Goal: Transaction & Acquisition: Purchase product/service

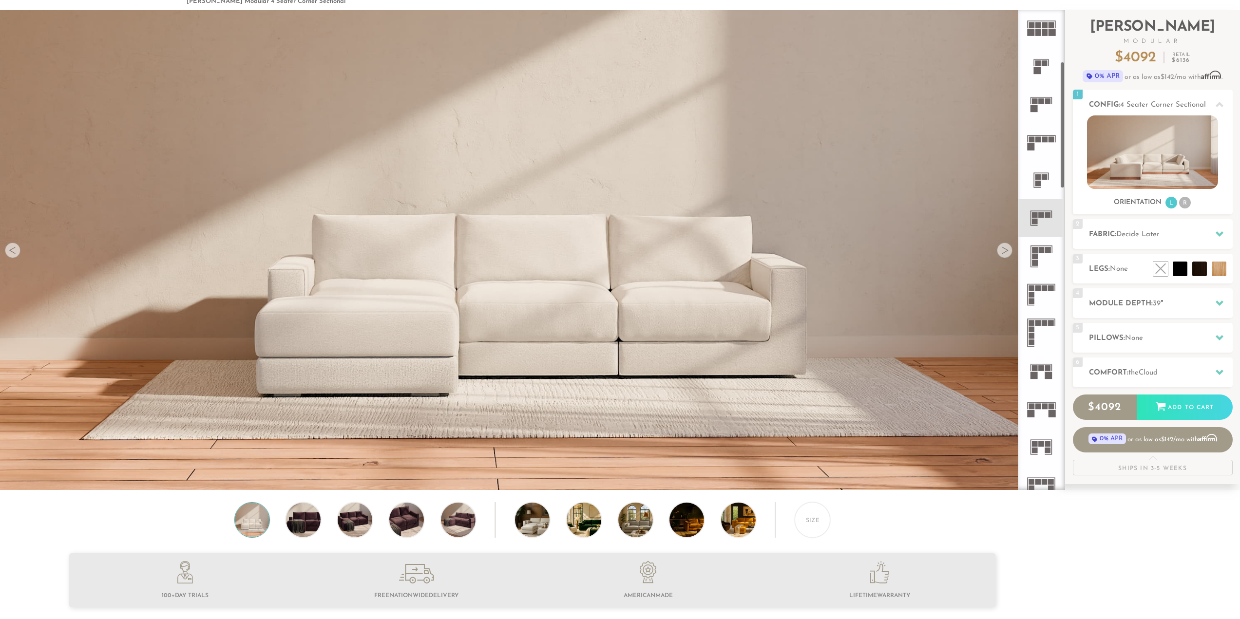
scroll to position [195, 0]
click at [1044, 404] on rect at bounding box center [1045, 405] width 6 height 6
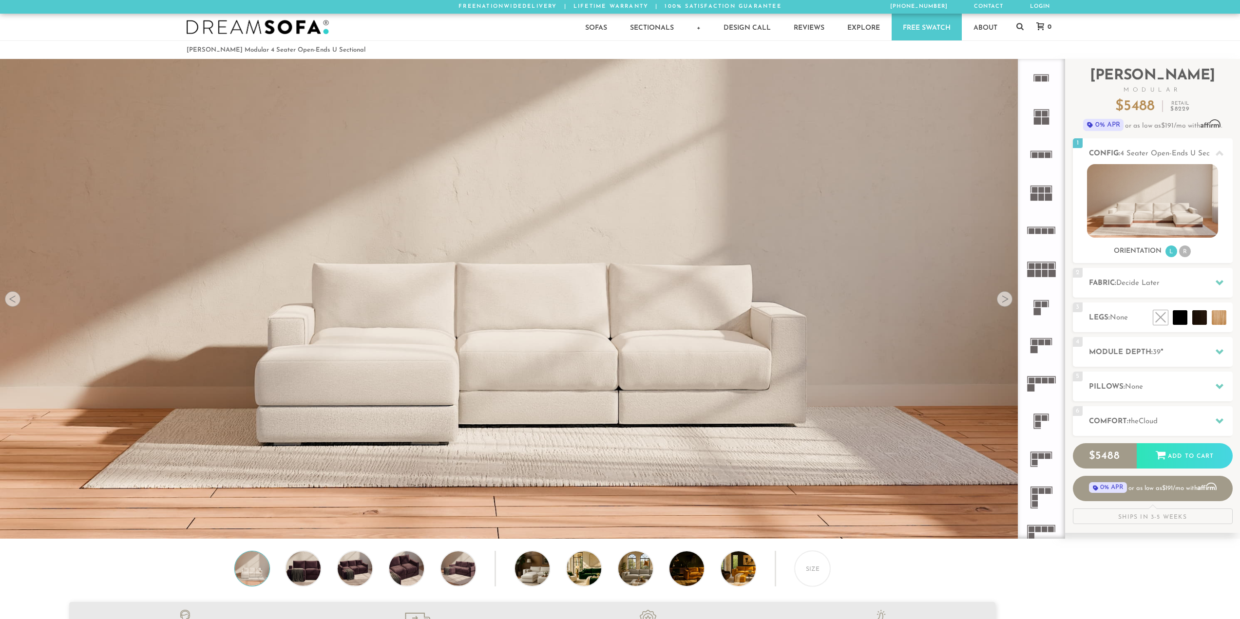
click at [1043, 268] on rect at bounding box center [1045, 267] width 6 height 6
click at [1049, 226] on icon at bounding box center [1041, 230] width 38 height 38
click at [1037, 343] on rect at bounding box center [1035, 343] width 6 height 6
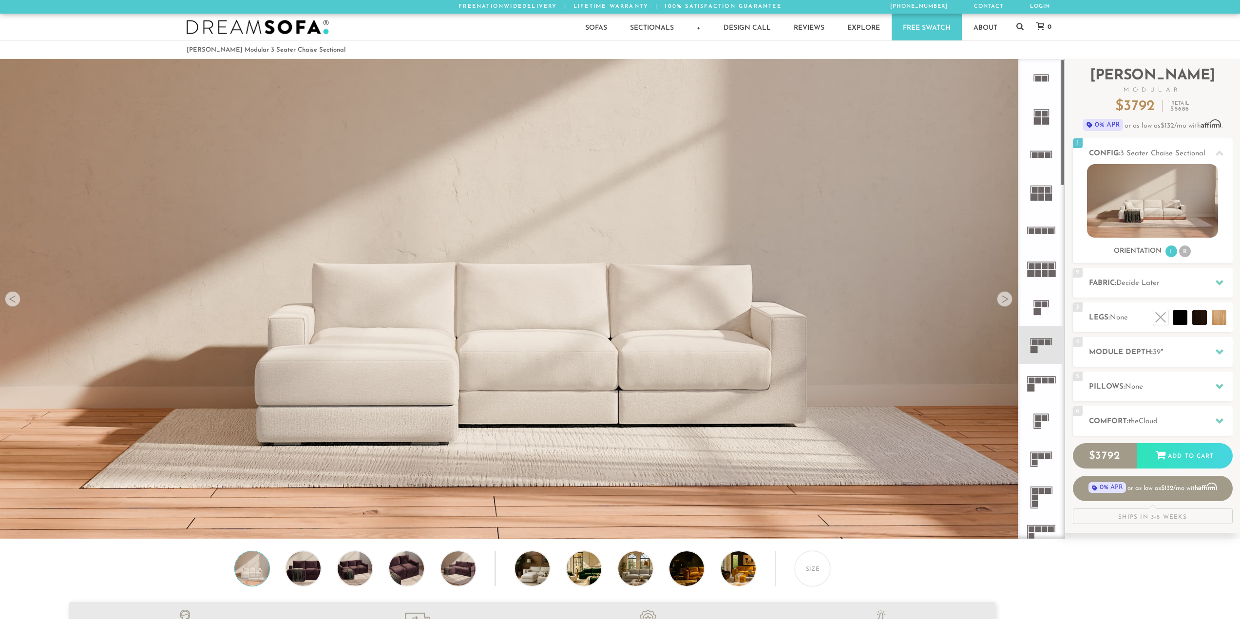
click at [1043, 346] on icon at bounding box center [1041, 345] width 38 height 38
click at [255, 572] on img at bounding box center [251, 569] width 41 height 35
click at [303, 577] on img at bounding box center [303, 569] width 41 height 35
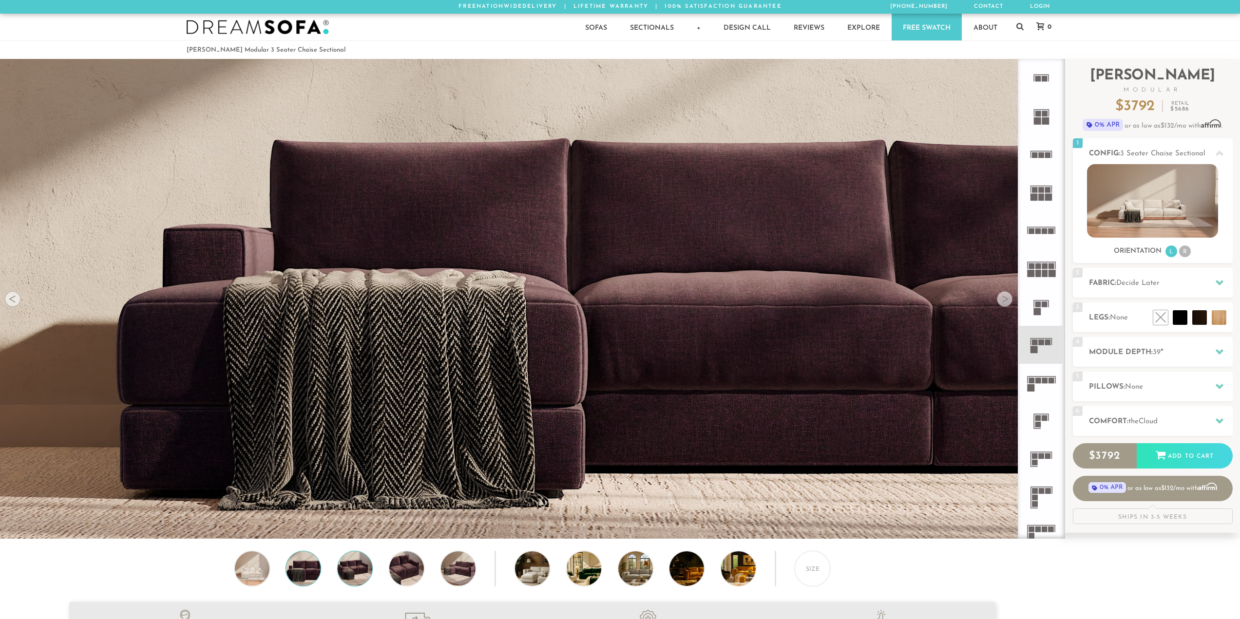
click at [351, 579] on img at bounding box center [354, 569] width 41 height 35
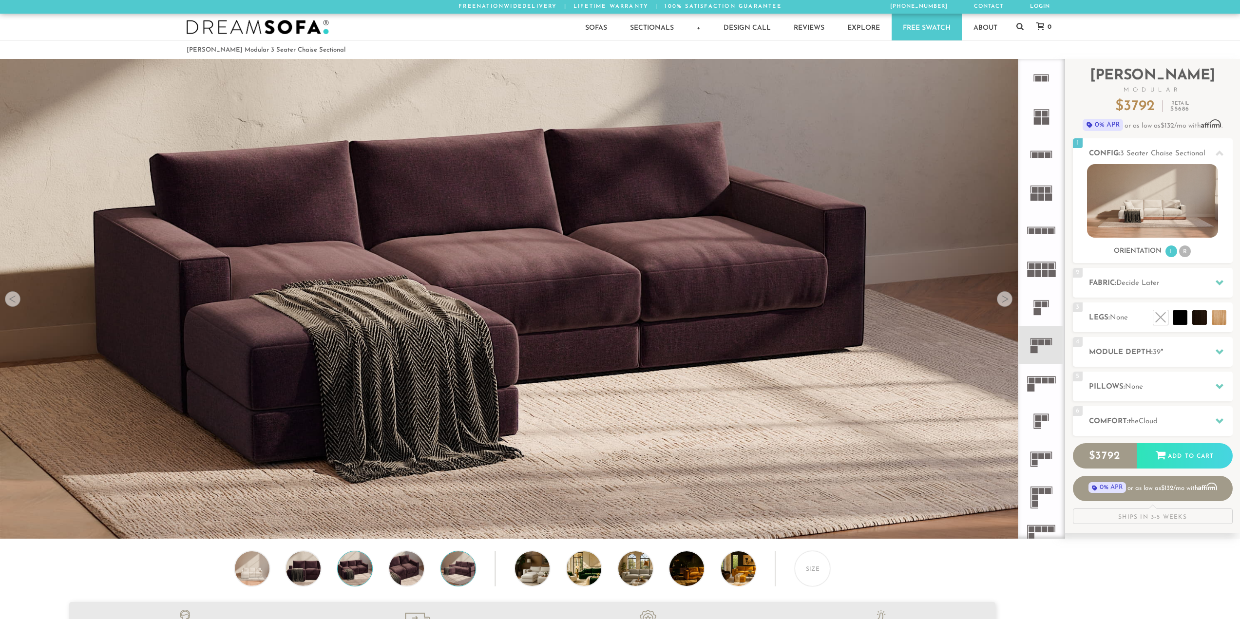
click at [451, 571] on img at bounding box center [457, 569] width 41 height 35
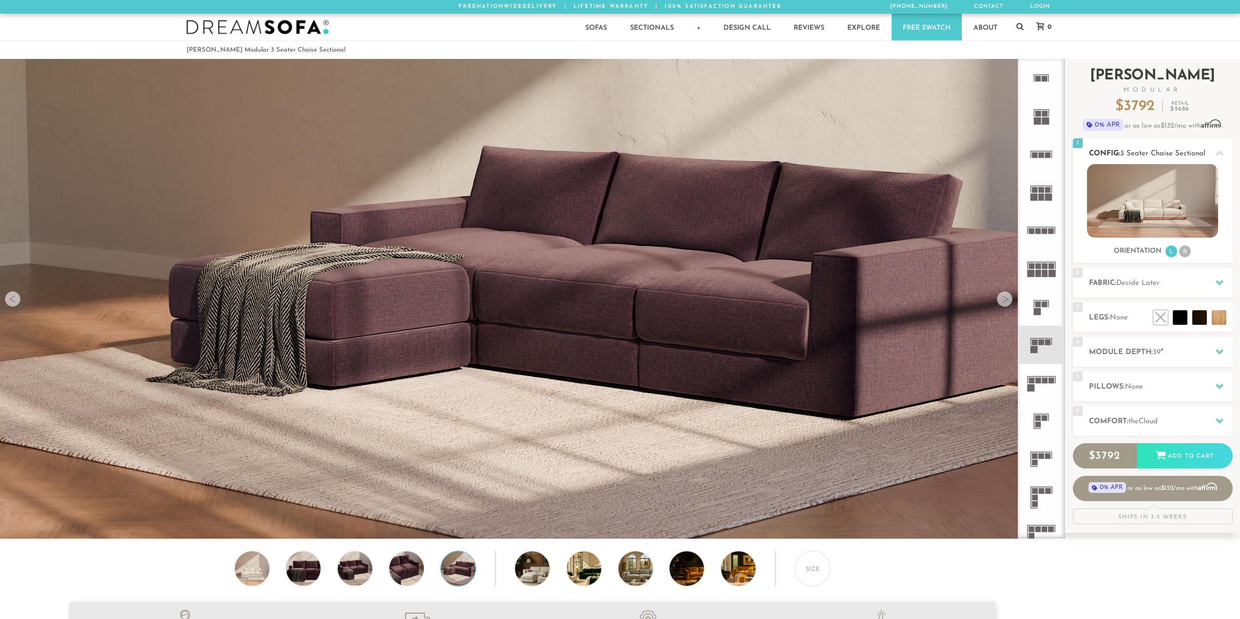
click at [1186, 256] on li "R" at bounding box center [1185, 252] width 12 height 12
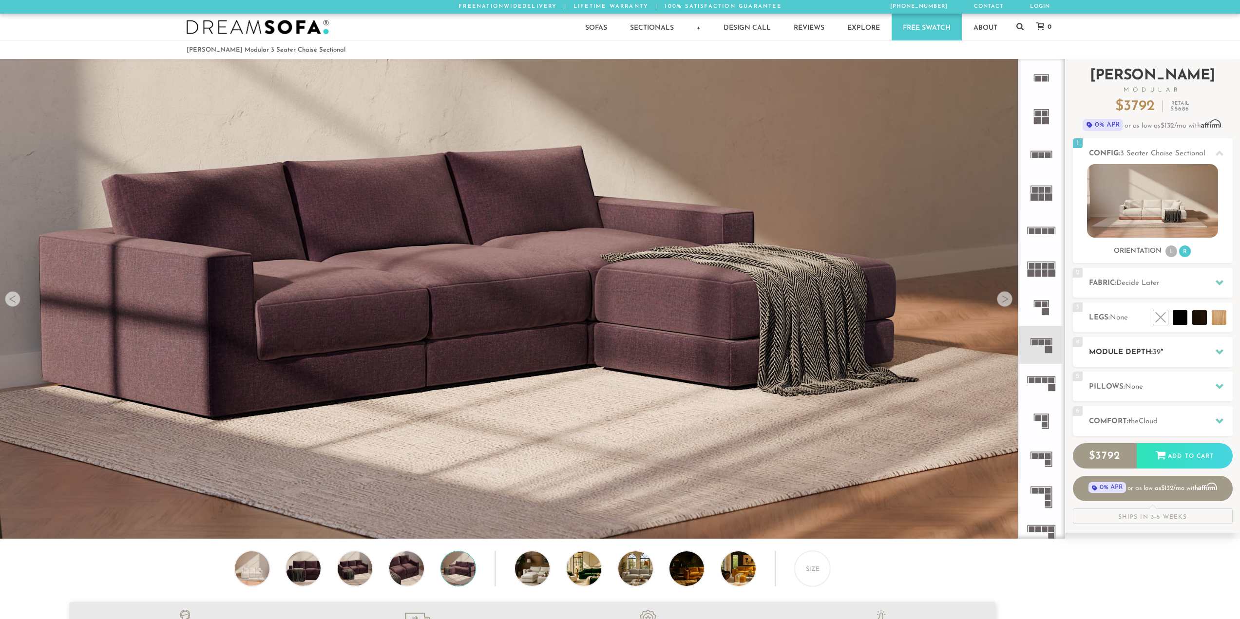
click at [1131, 358] on h2 "Module Depth: 39 "" at bounding box center [1161, 352] width 144 height 11
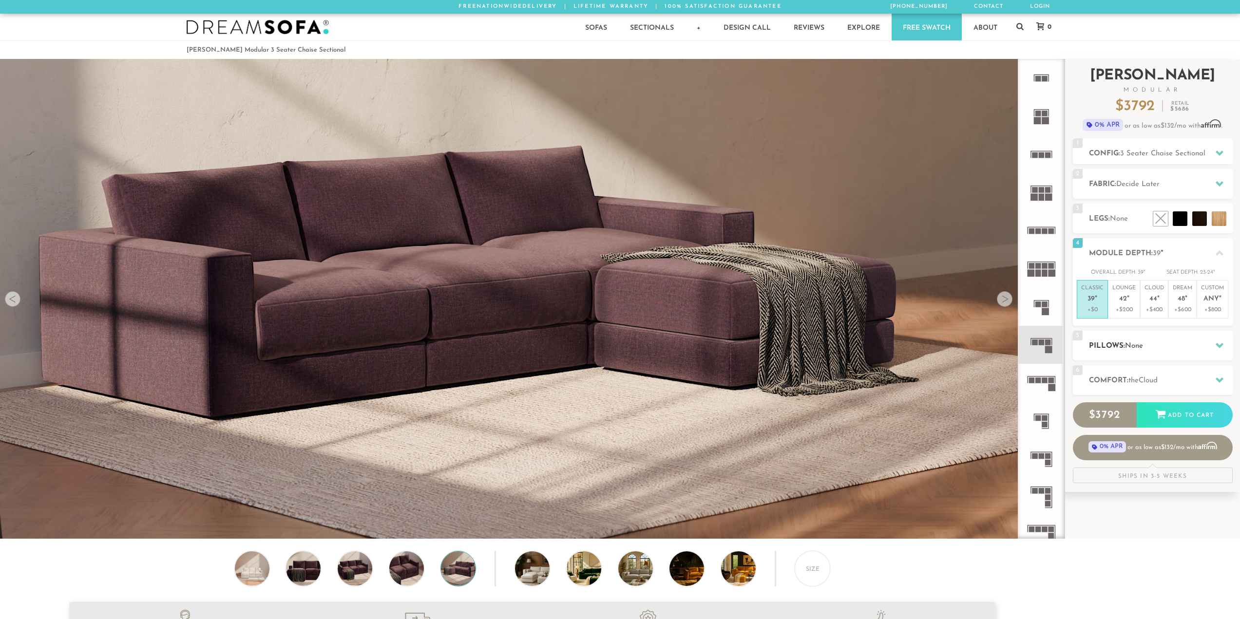
click at [1127, 345] on span "None" at bounding box center [1134, 346] width 18 height 7
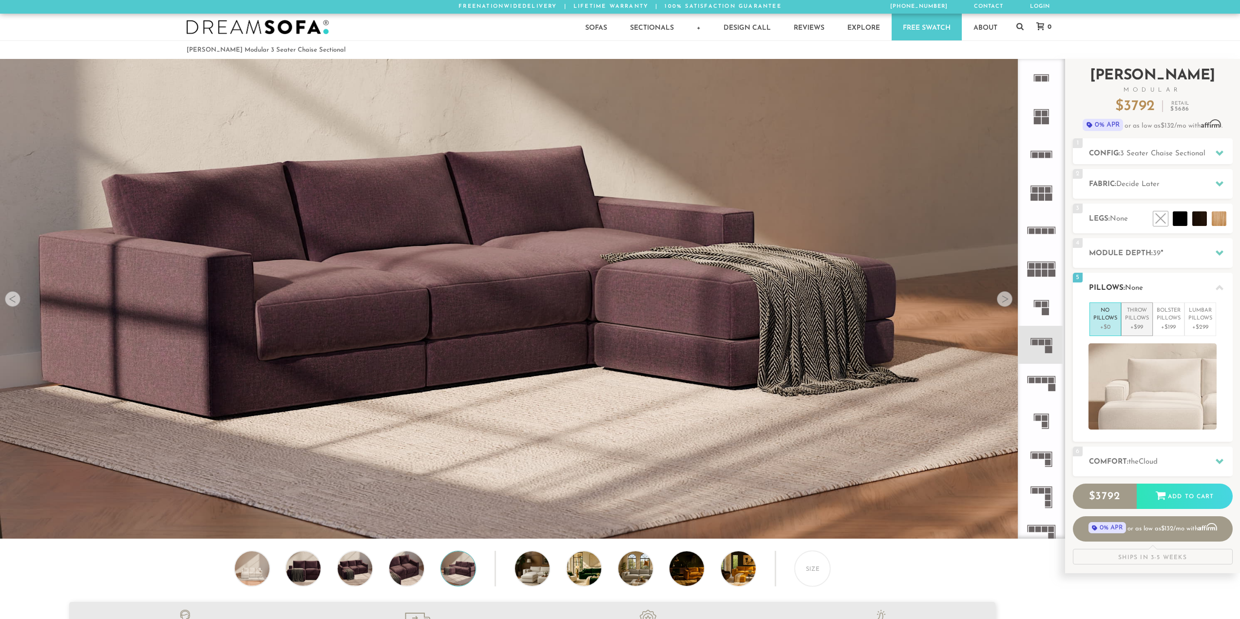
click at [1132, 325] on p "+$99" at bounding box center [1137, 327] width 24 height 9
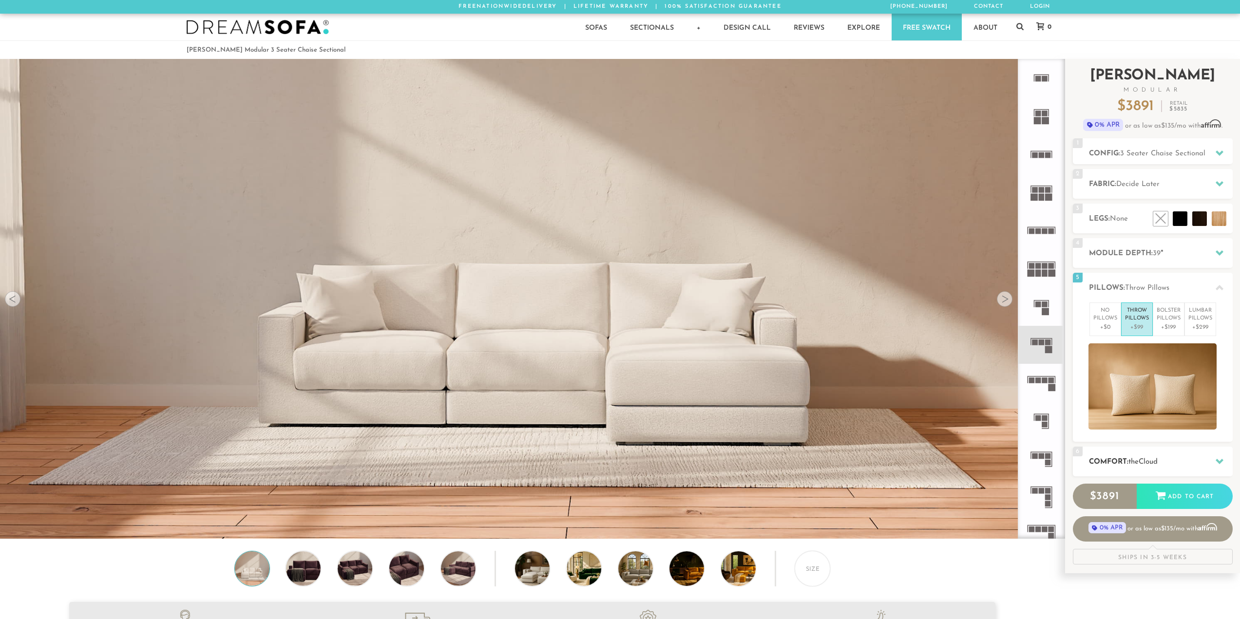
click at [1122, 460] on h2 "Comfort: the Cloud" at bounding box center [1161, 462] width 144 height 11
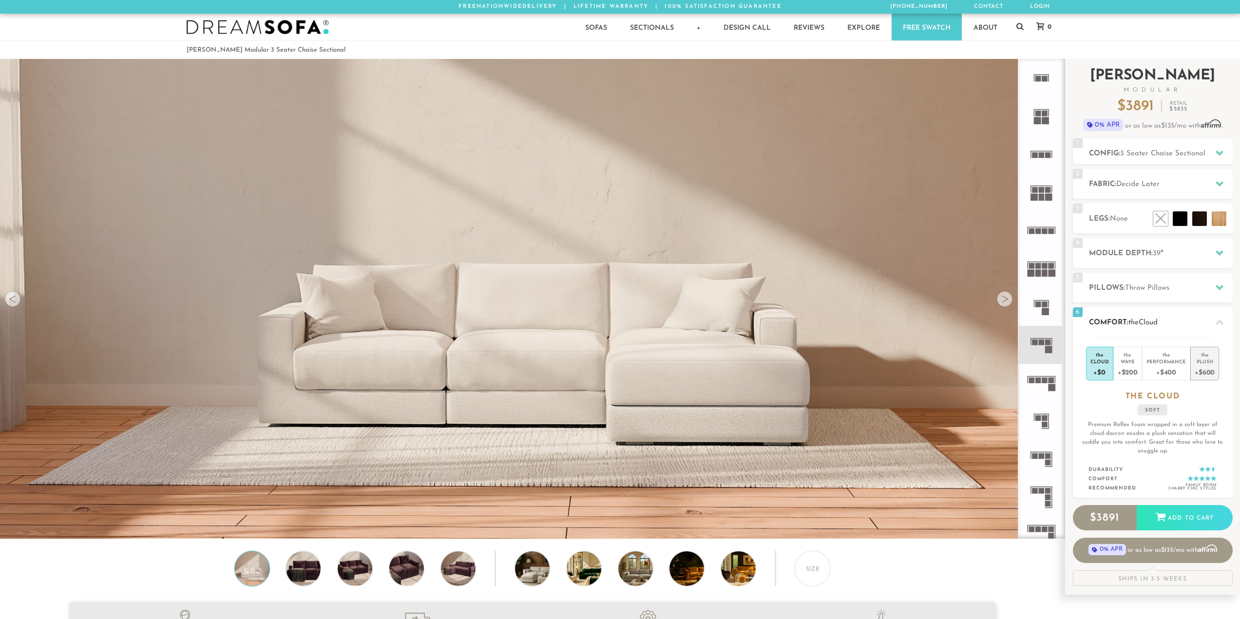
click at [1197, 372] on div "+$600" at bounding box center [1205, 372] width 20 height 14
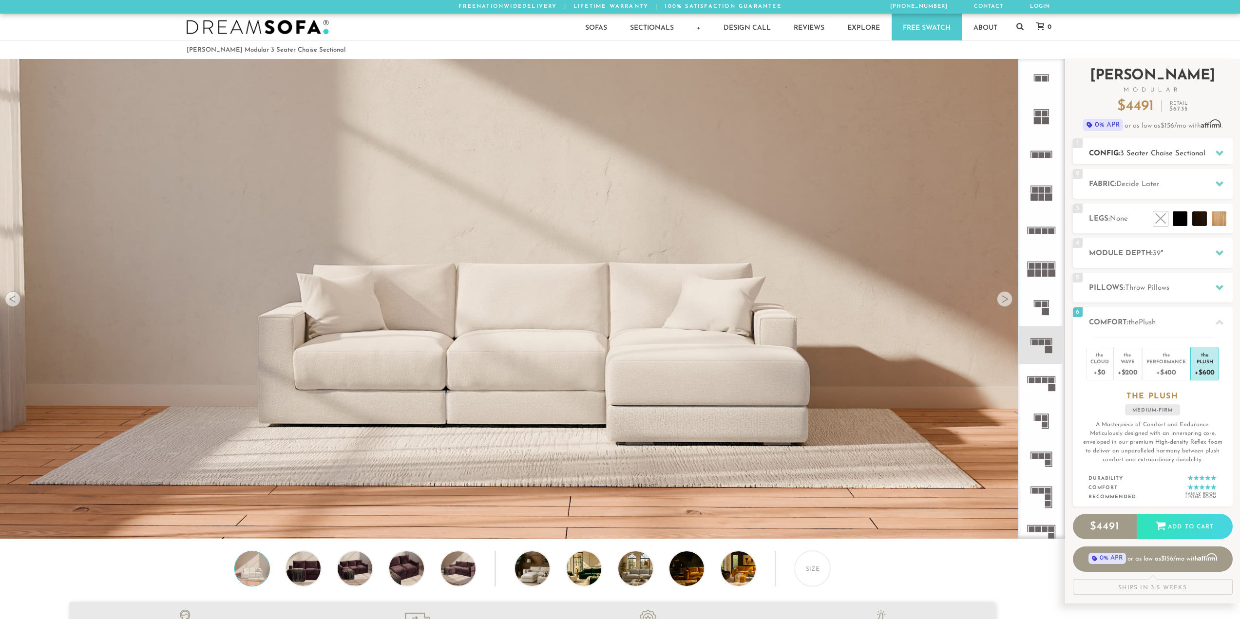
click at [1149, 153] on span "3 Seater Chaise Sectional" at bounding box center [1162, 153] width 85 height 7
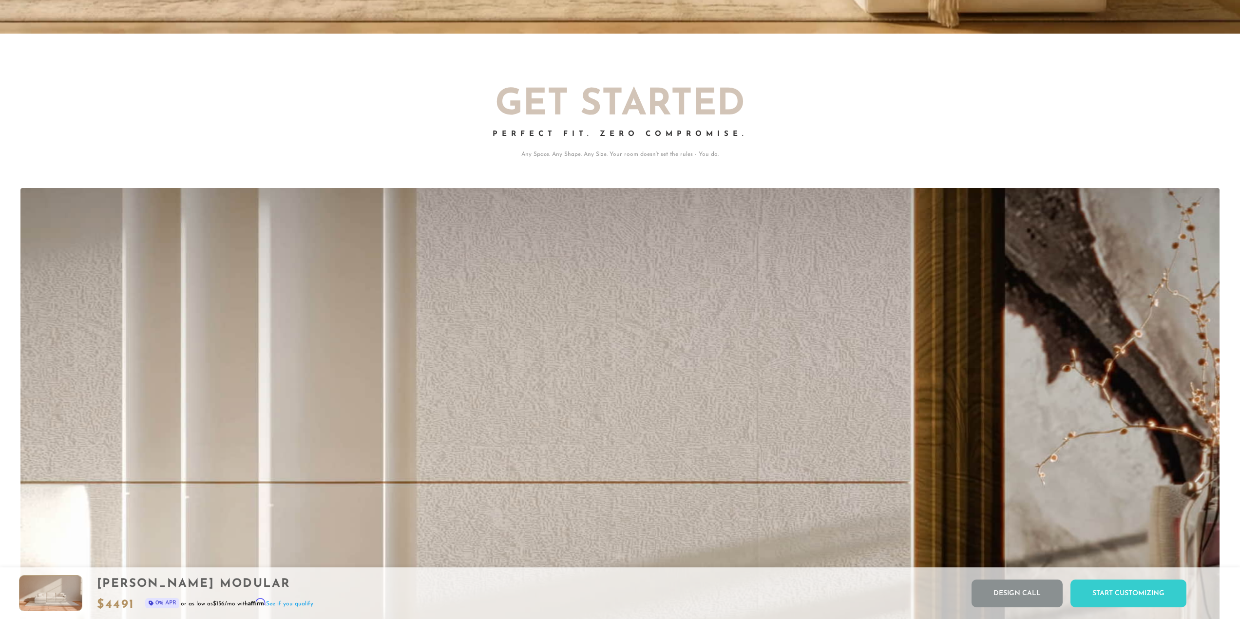
scroll to position [12542, 1233]
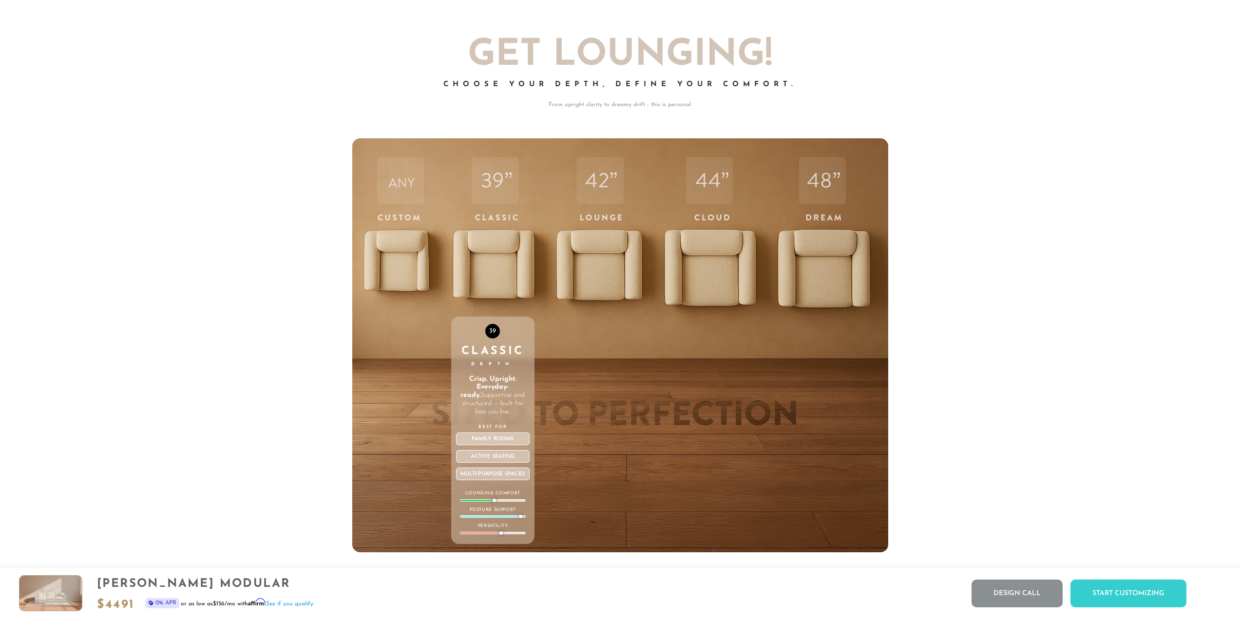
click at [483, 353] on div "Classic Depth" at bounding box center [493, 357] width 74 height 22
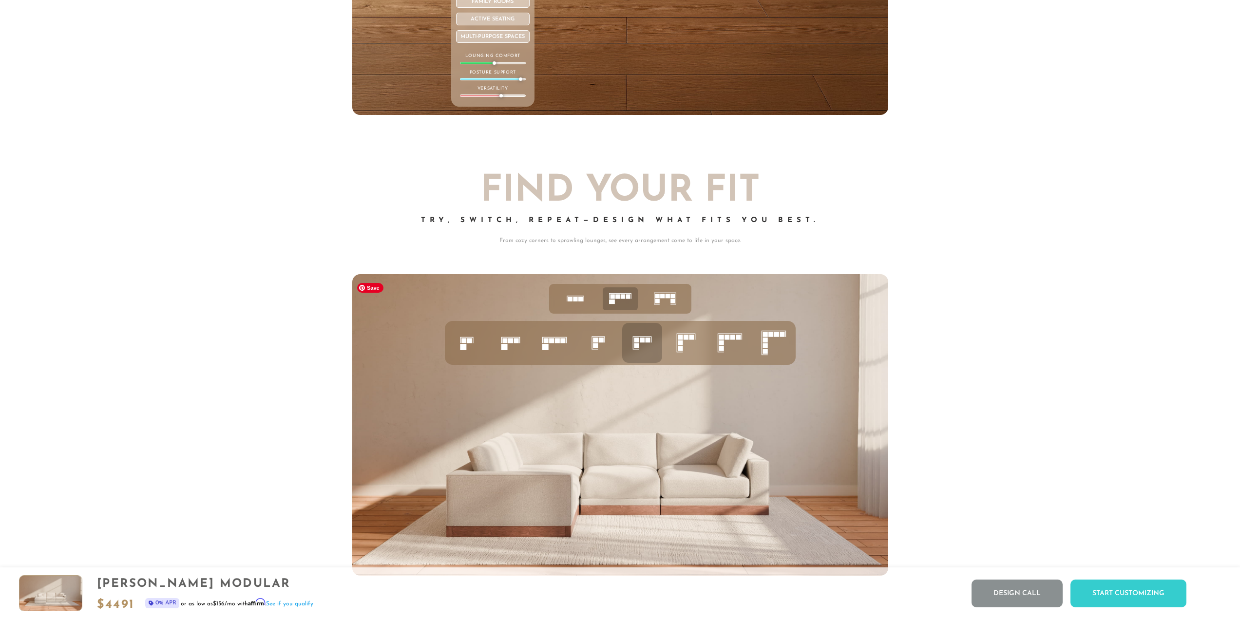
scroll to position [4734, 0]
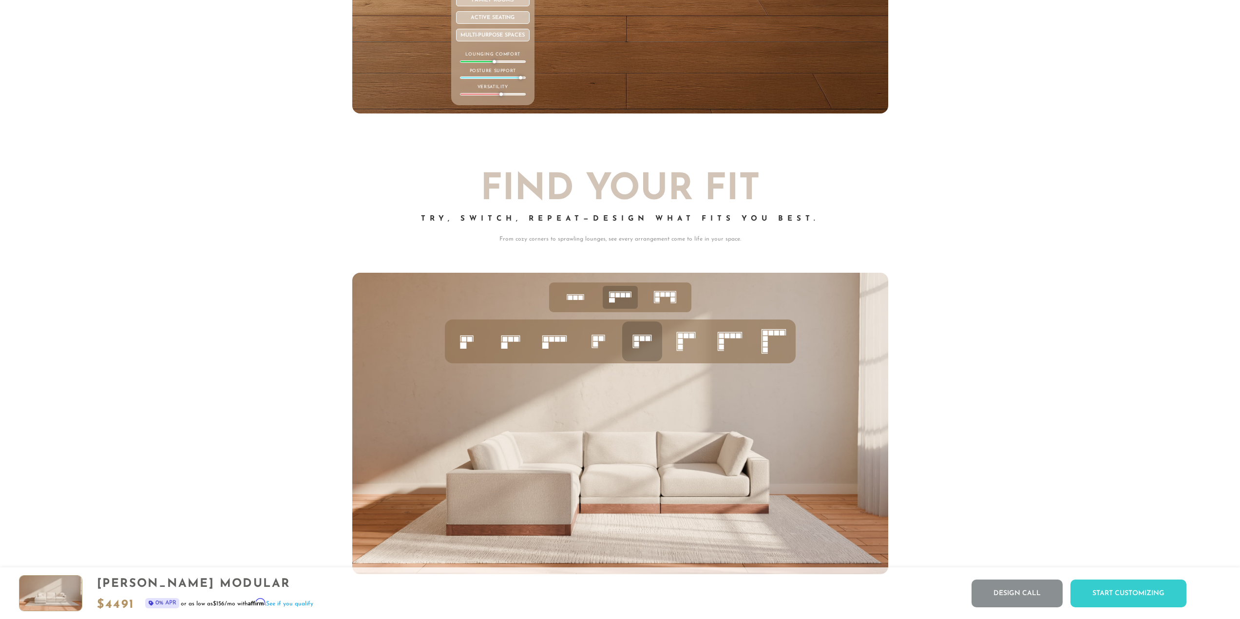
click at [579, 300] on rect at bounding box center [580, 298] width 4 height 4
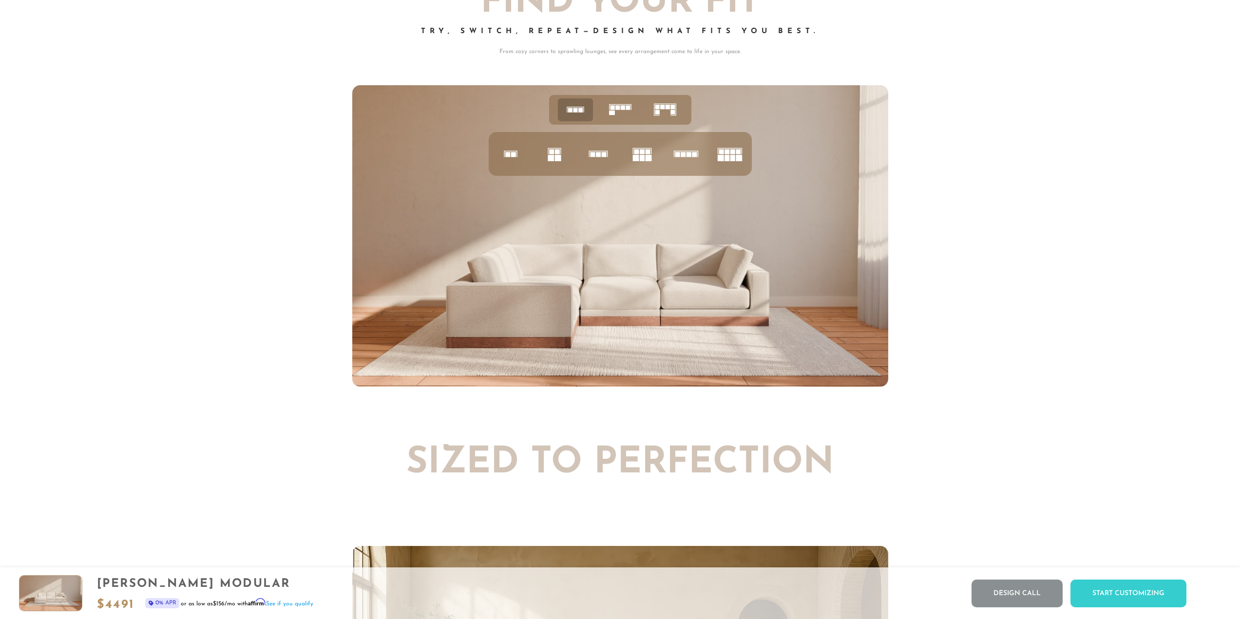
scroll to position [4929, 0]
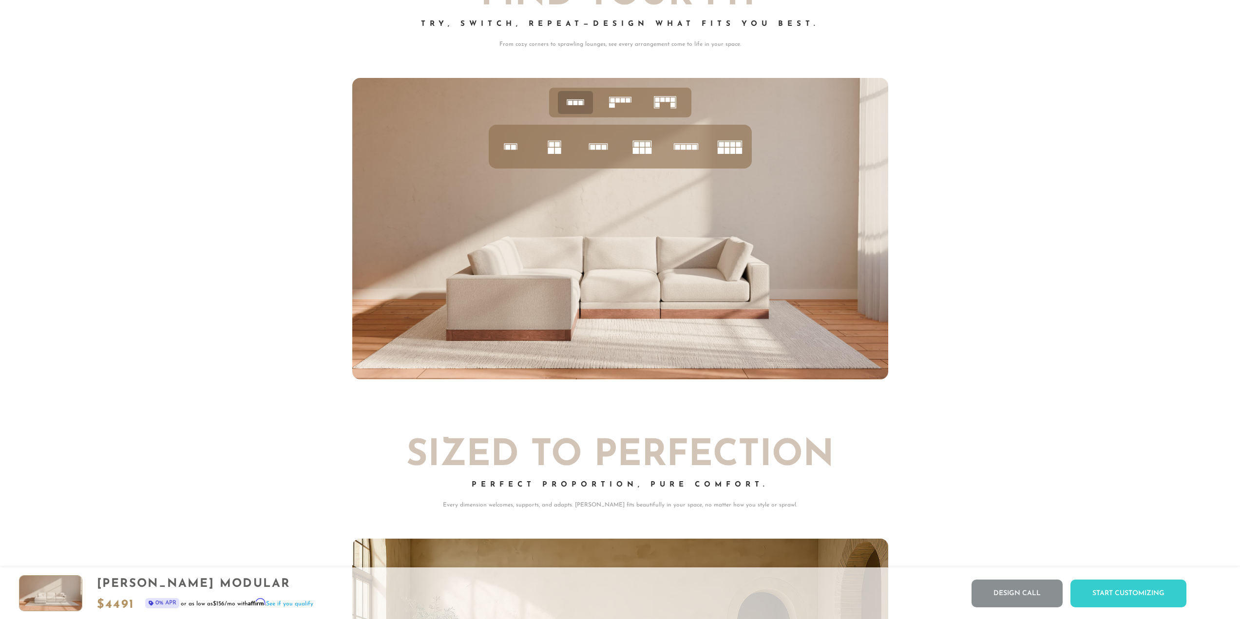
click at [558, 147] on rect at bounding box center [557, 144] width 5 height 5
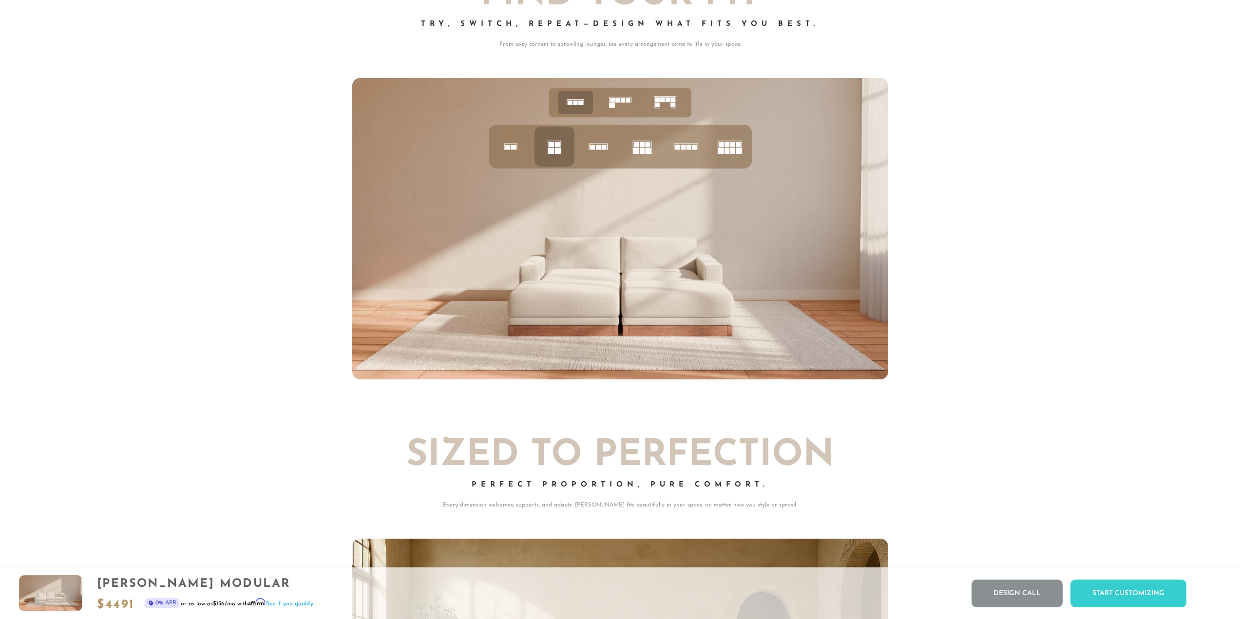
click at [666, 107] on icon at bounding box center [665, 102] width 30 height 30
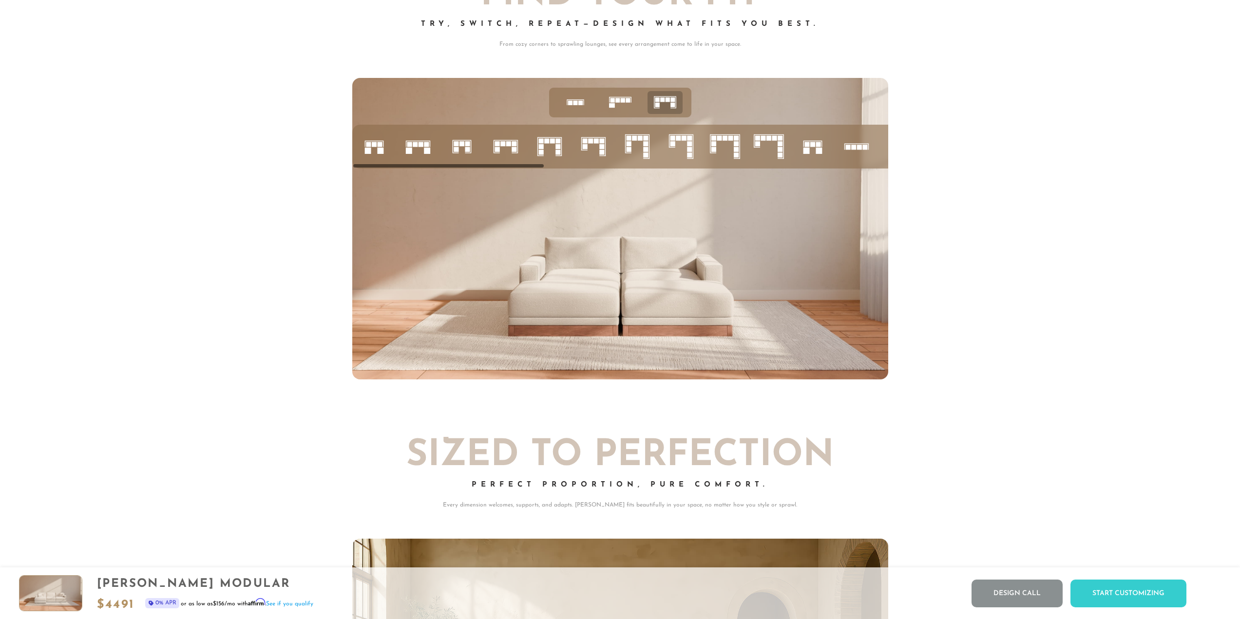
click at [551, 152] on icon at bounding box center [549, 146] width 33 height 33
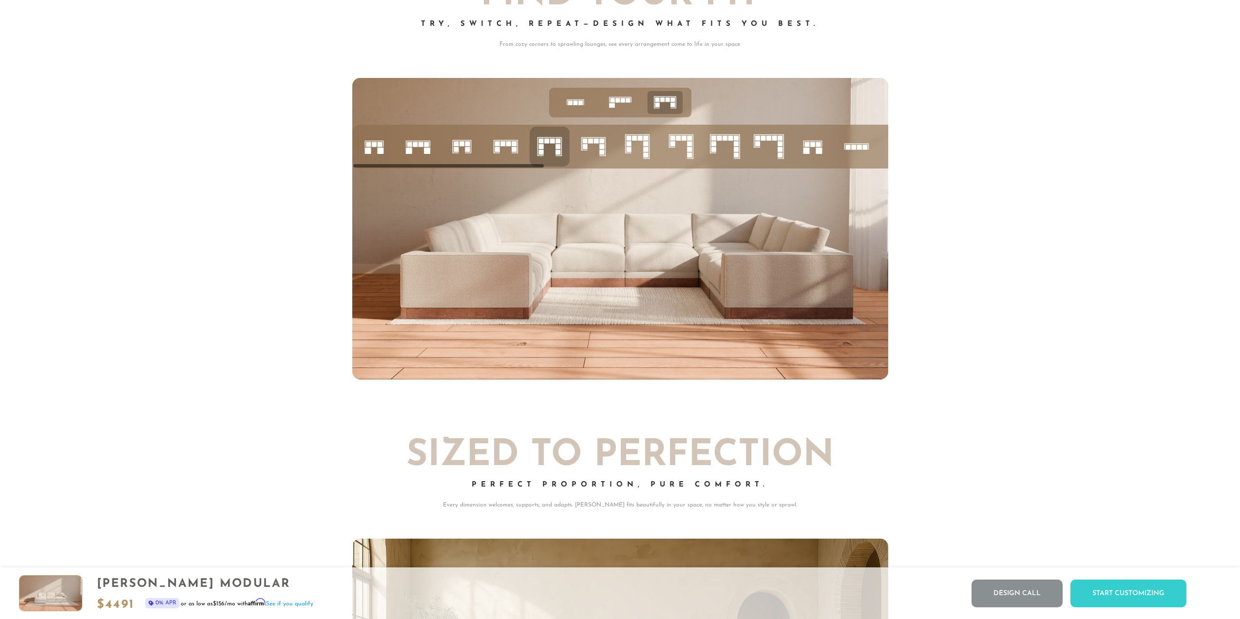
click at [605, 150] on rect at bounding box center [605, 147] width 0 height 18
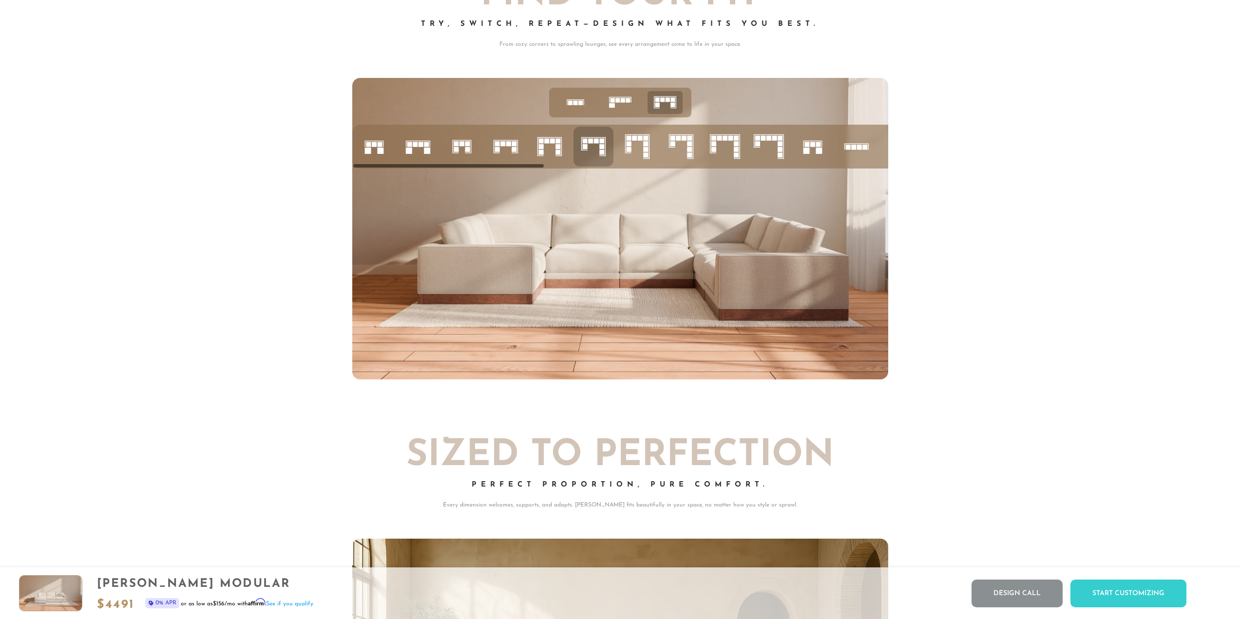
click at [681, 145] on icon at bounding box center [681, 146] width 33 height 33
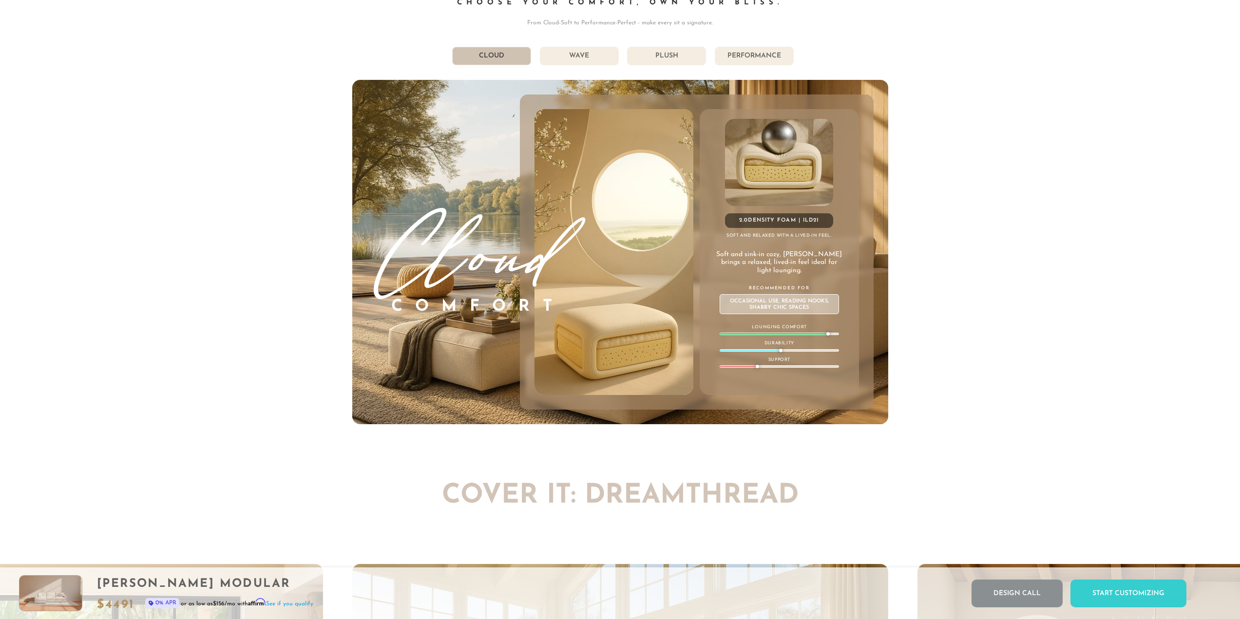
scroll to position [6385, 0]
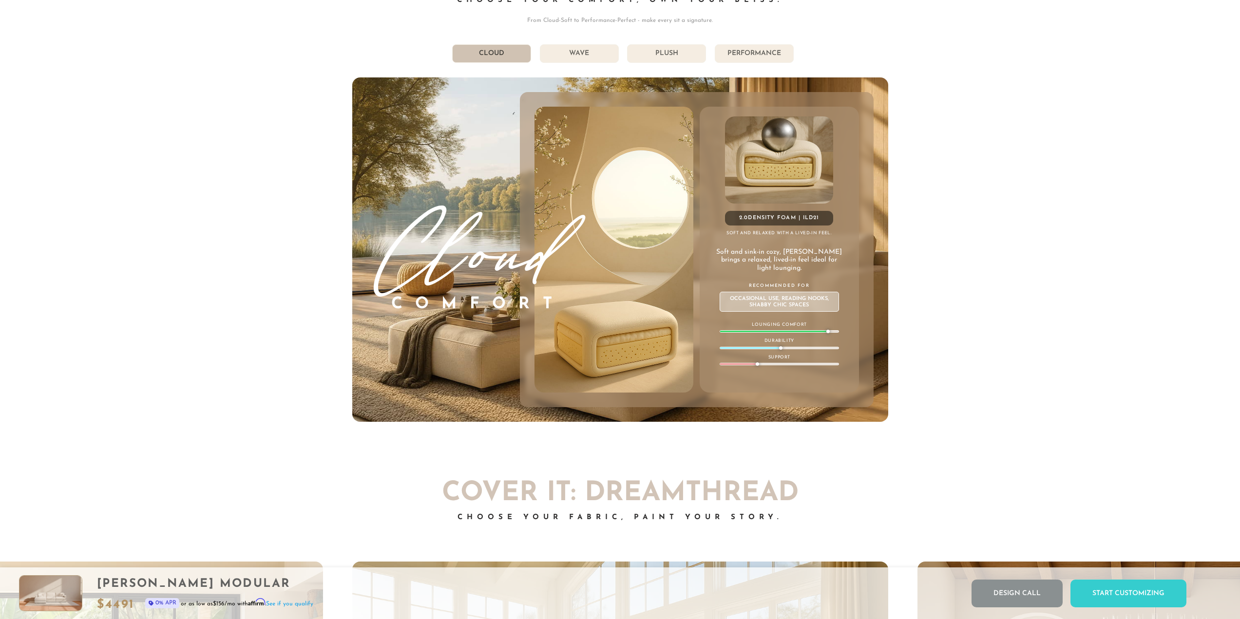
click at [578, 55] on li "Wave" at bounding box center [579, 53] width 79 height 19
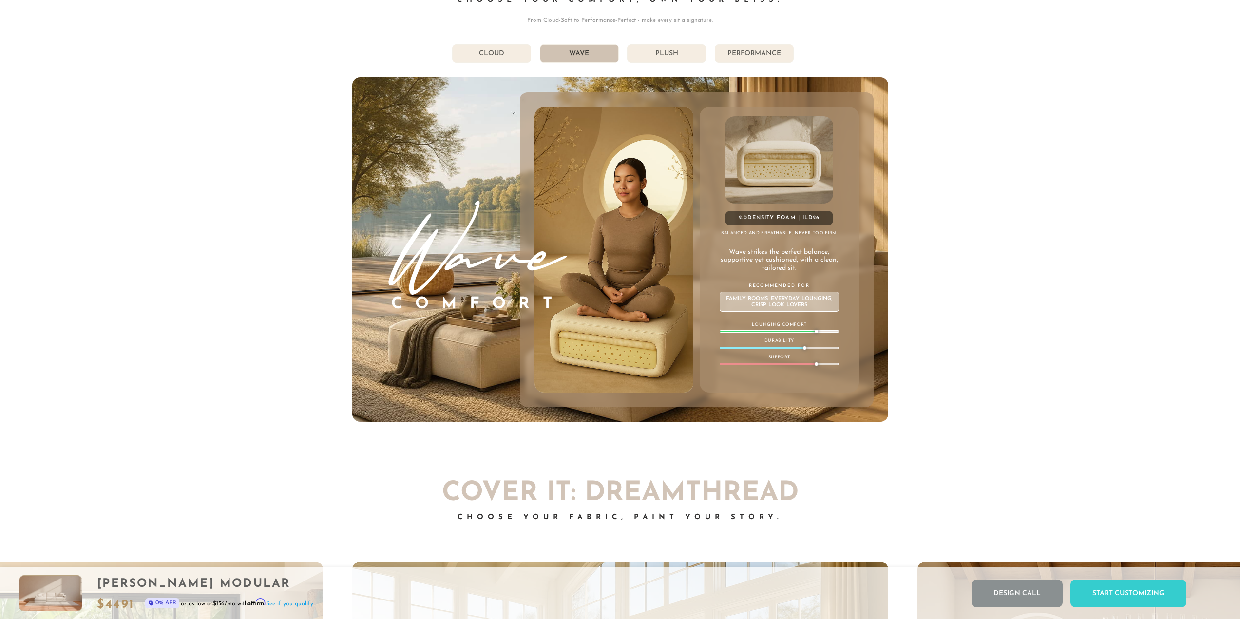
click at [691, 52] on li "Plush" at bounding box center [666, 53] width 79 height 19
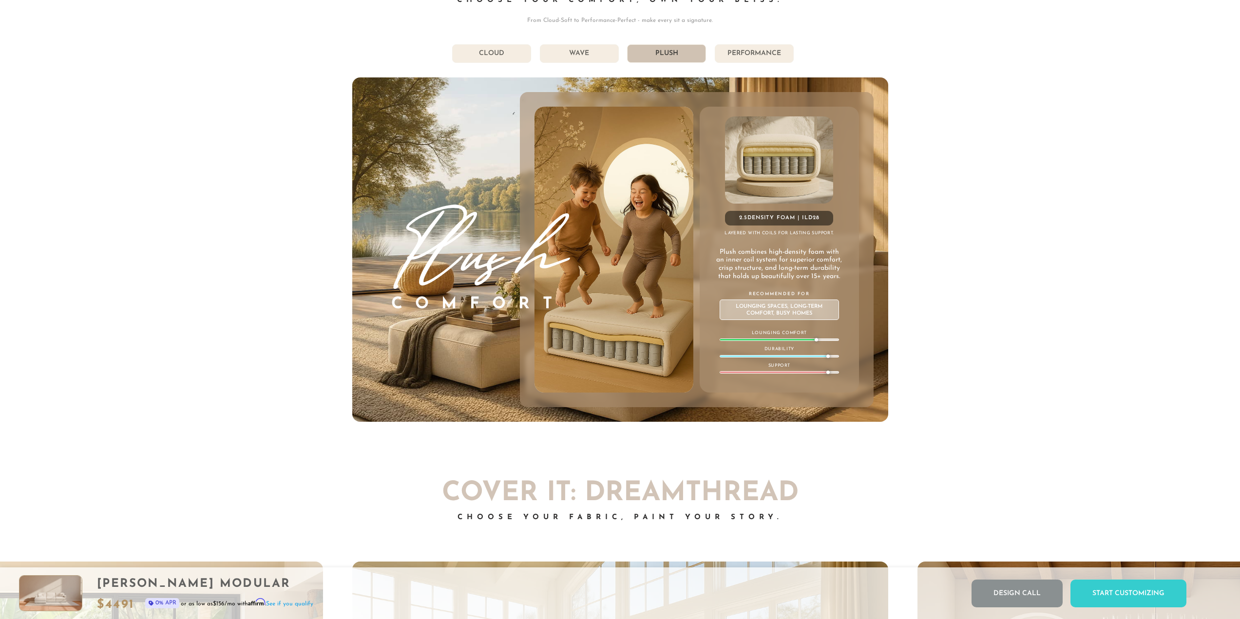
click at [782, 57] on li "Performance" at bounding box center [754, 53] width 79 height 19
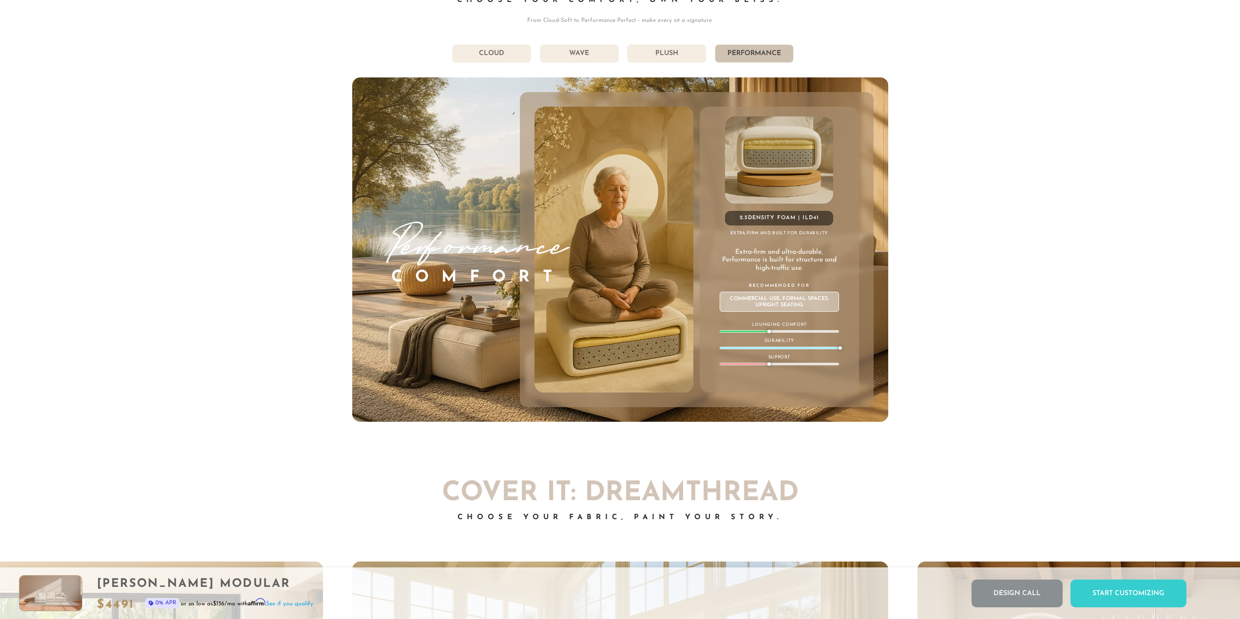
click at [662, 55] on li "Plush" at bounding box center [666, 53] width 79 height 19
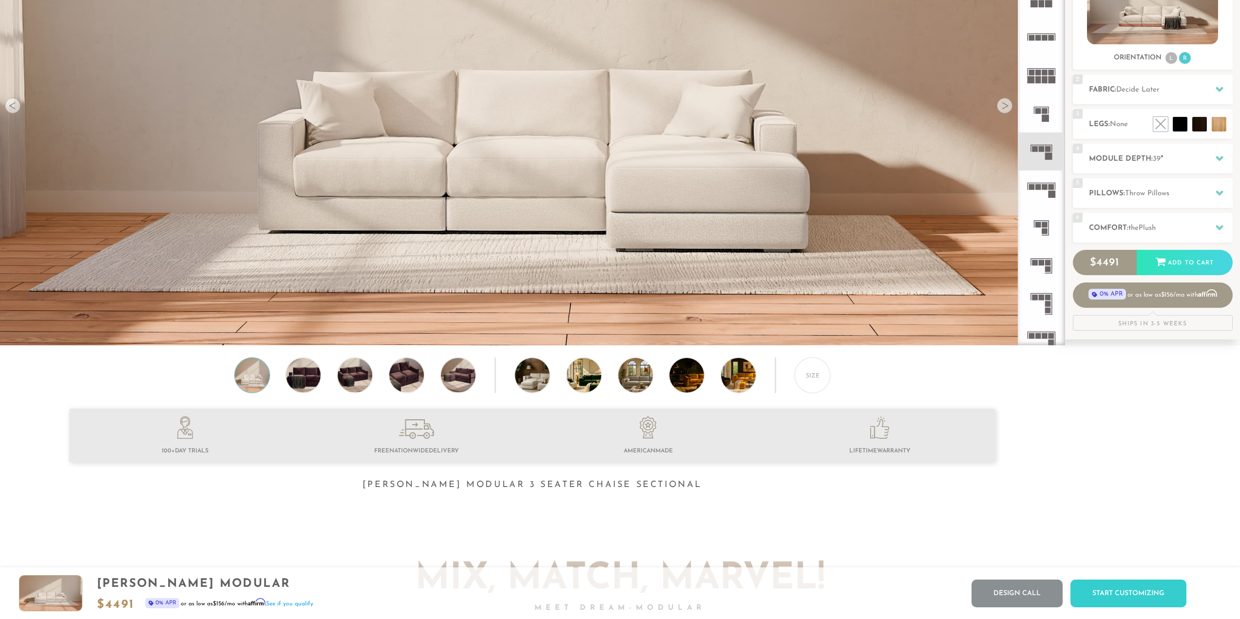
scroll to position [0, 0]
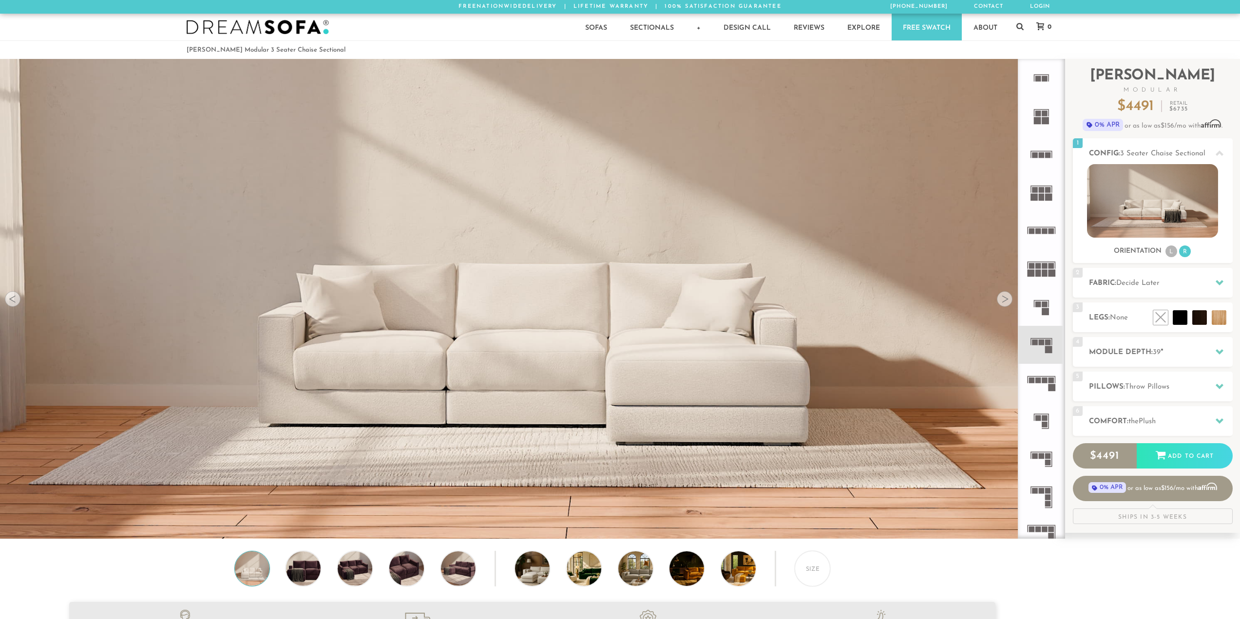
click at [238, 52] on li "[PERSON_NAME] Modular 3 Seater Chaise Sectional" at bounding box center [266, 49] width 159 height 13
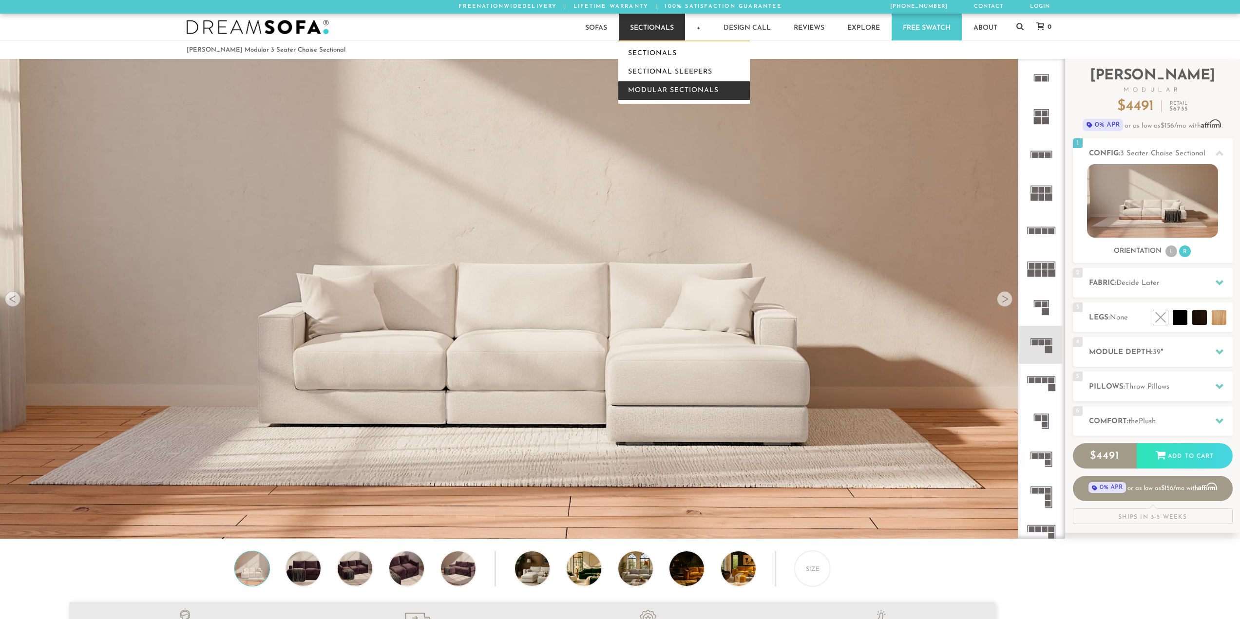
click at [667, 91] on link "Modular Sectionals" at bounding box center [684, 90] width 132 height 19
